Goal: Contribute content: Add original content to the website for others to see

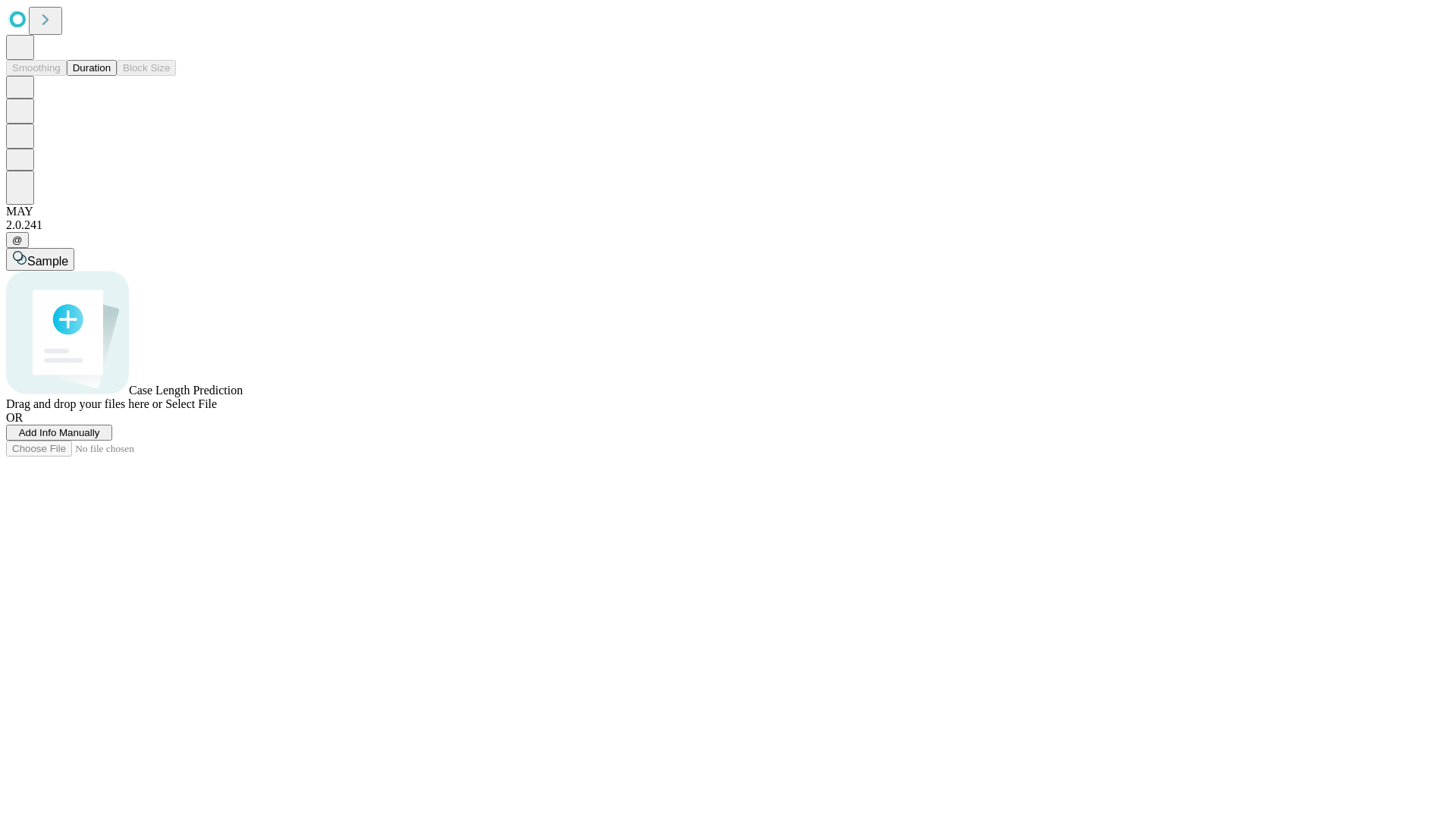
click at [110, 75] on button "Duration" at bounding box center [91, 68] width 50 height 16
click at [100, 438] on span "Add Info Manually" at bounding box center [60, 432] width 81 height 11
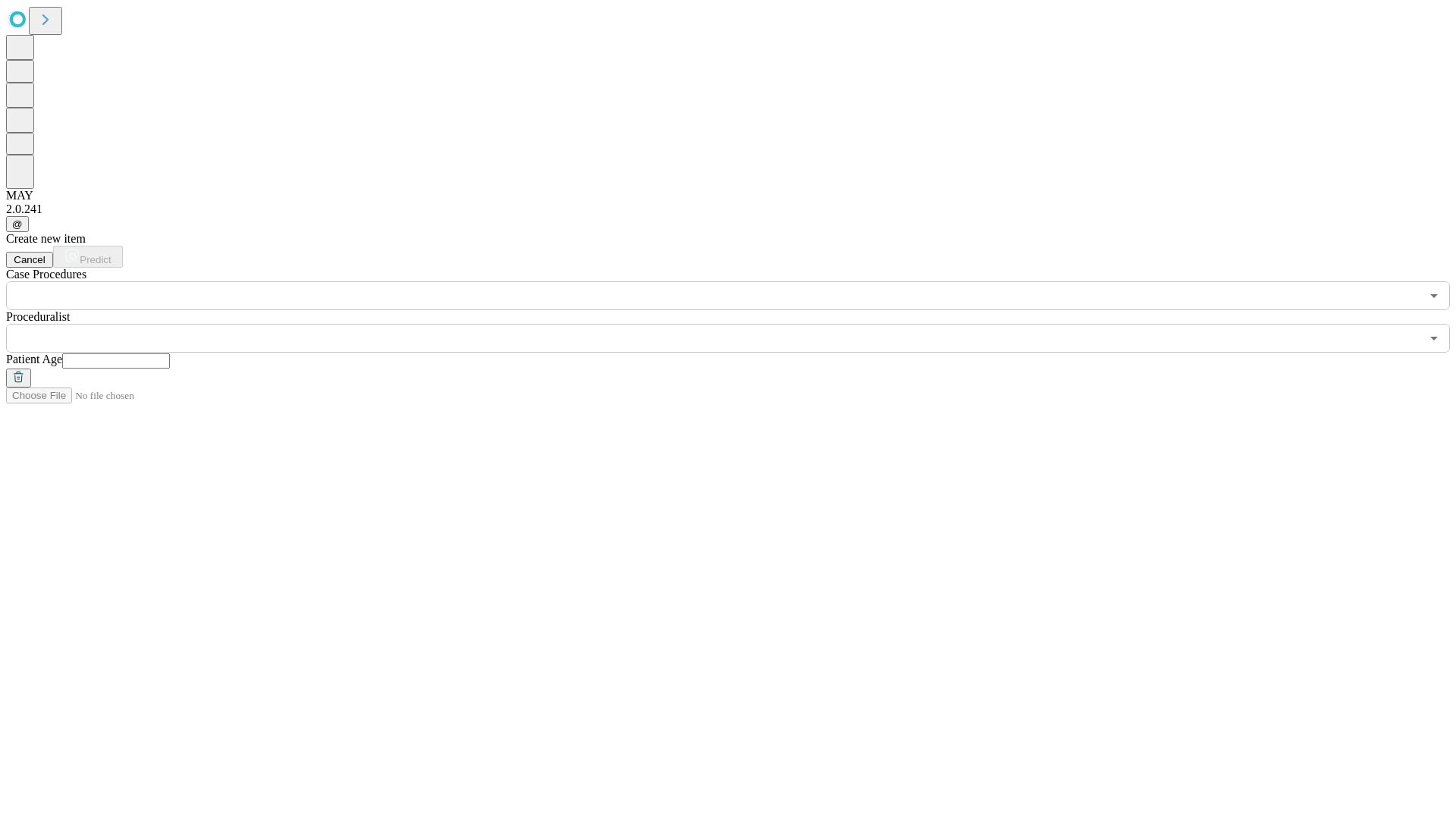
click at [170, 353] on input "text" at bounding box center [116, 361] width 108 height 15
type input "**"
click at [739, 324] on input "text" at bounding box center [713, 338] width 1414 height 29
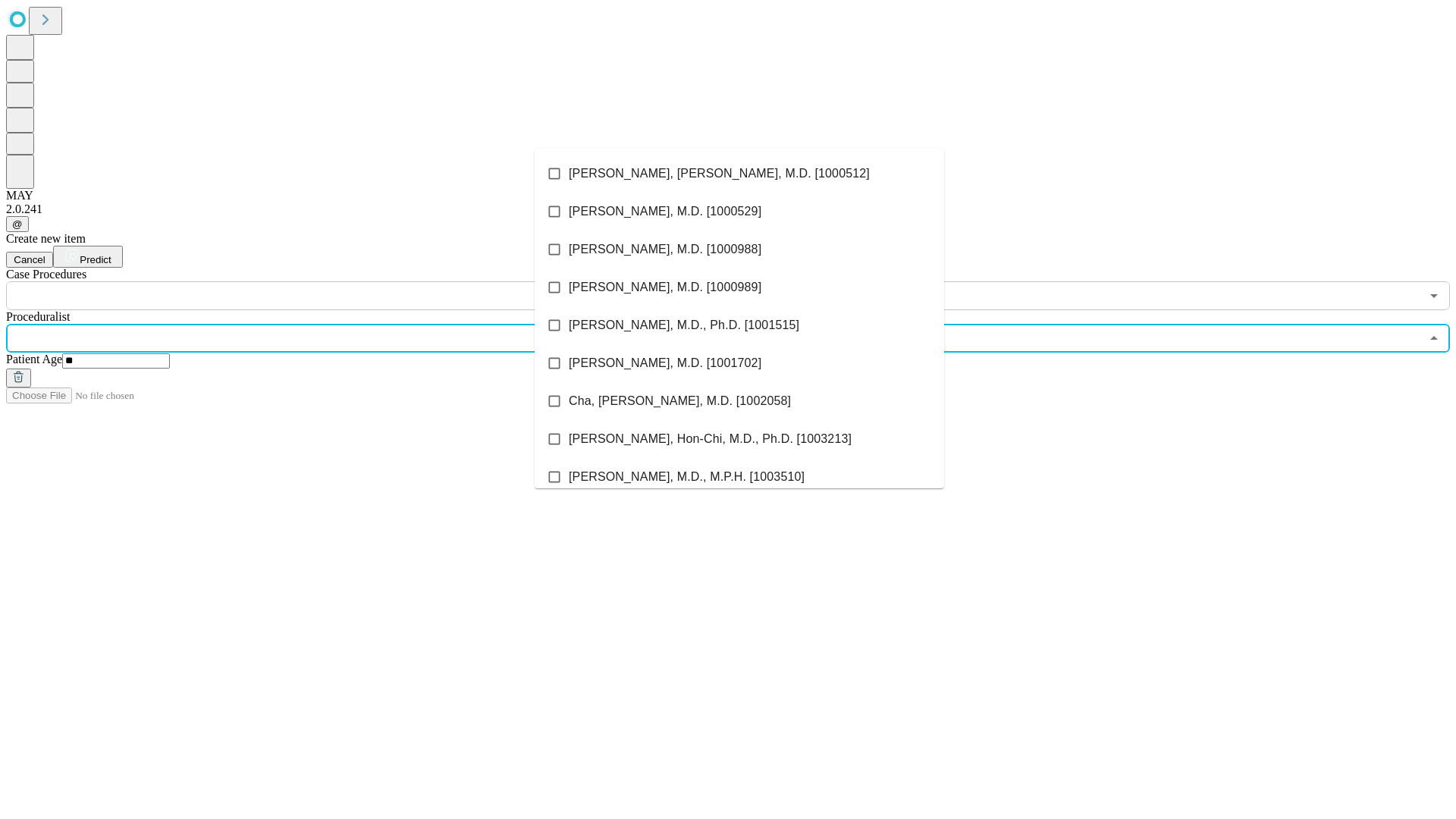
click at [740, 174] on li "[PERSON_NAME], [PERSON_NAME], M.D. [1000512]" at bounding box center [739, 174] width 409 height 38
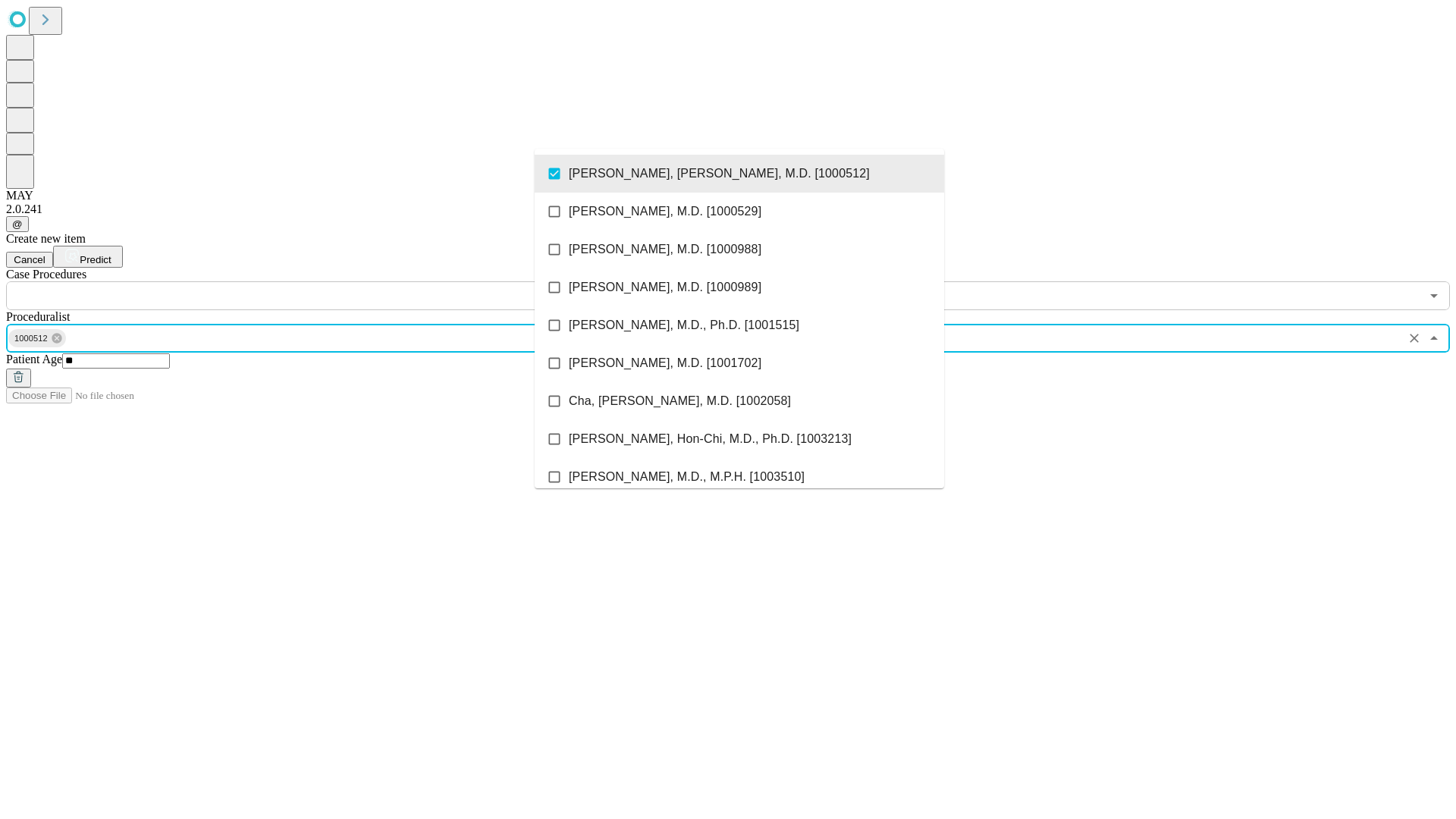
click at [319, 281] on input "text" at bounding box center [713, 296] width 1414 height 29
